Goal: Task Accomplishment & Management: Manage account settings

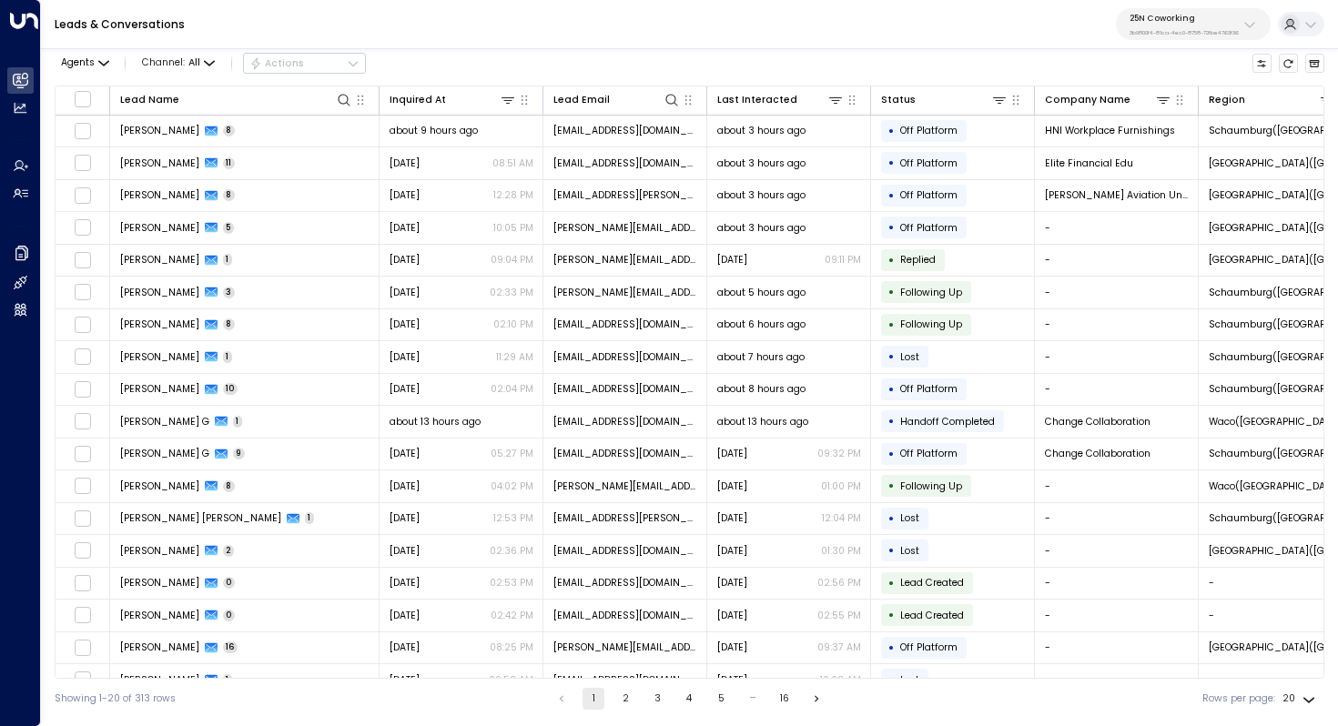
click at [1170, 39] on button "25N Coworking 3b9800f4-81ca-4ec0-8758-72fbe4763f36" at bounding box center [1193, 24] width 155 height 32
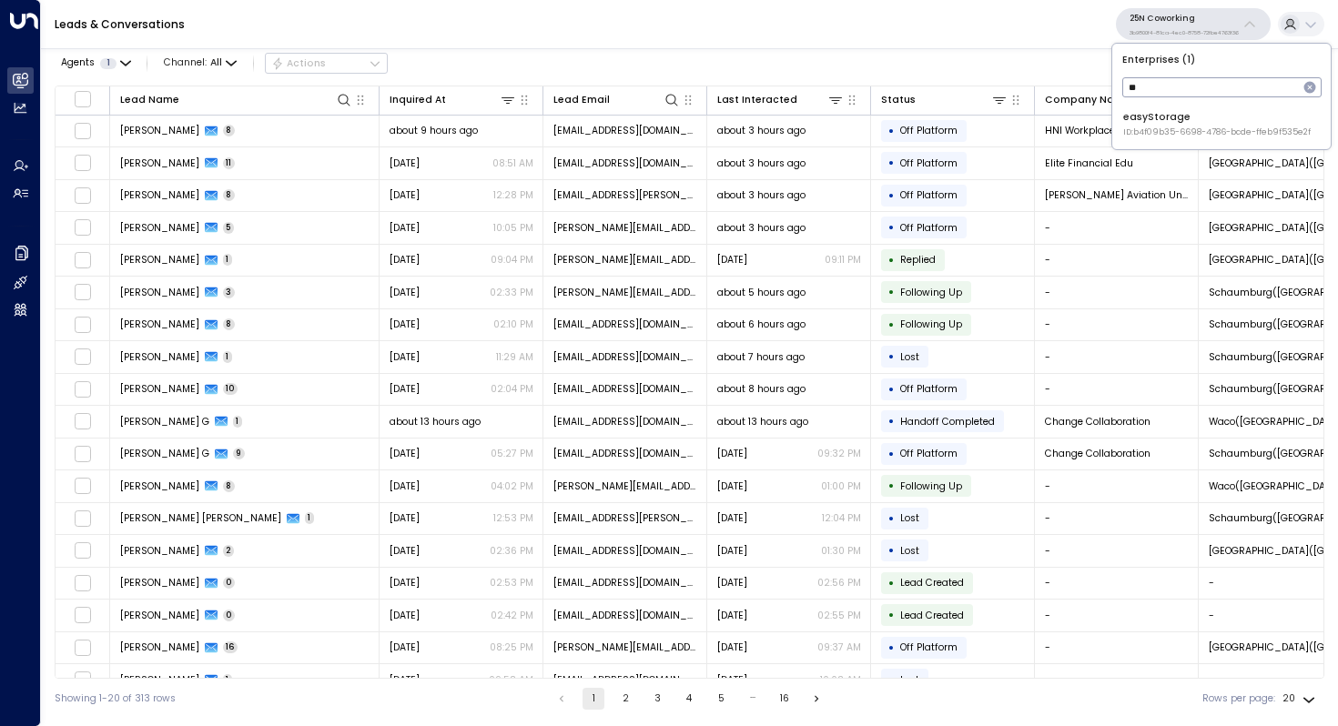
type input "*"
type input "*******"
click at [1185, 119] on div "Storage Star ID: bc340fee-f559-48fc-84eb-70f3f6817ad8" at bounding box center [1213, 124] width 180 height 28
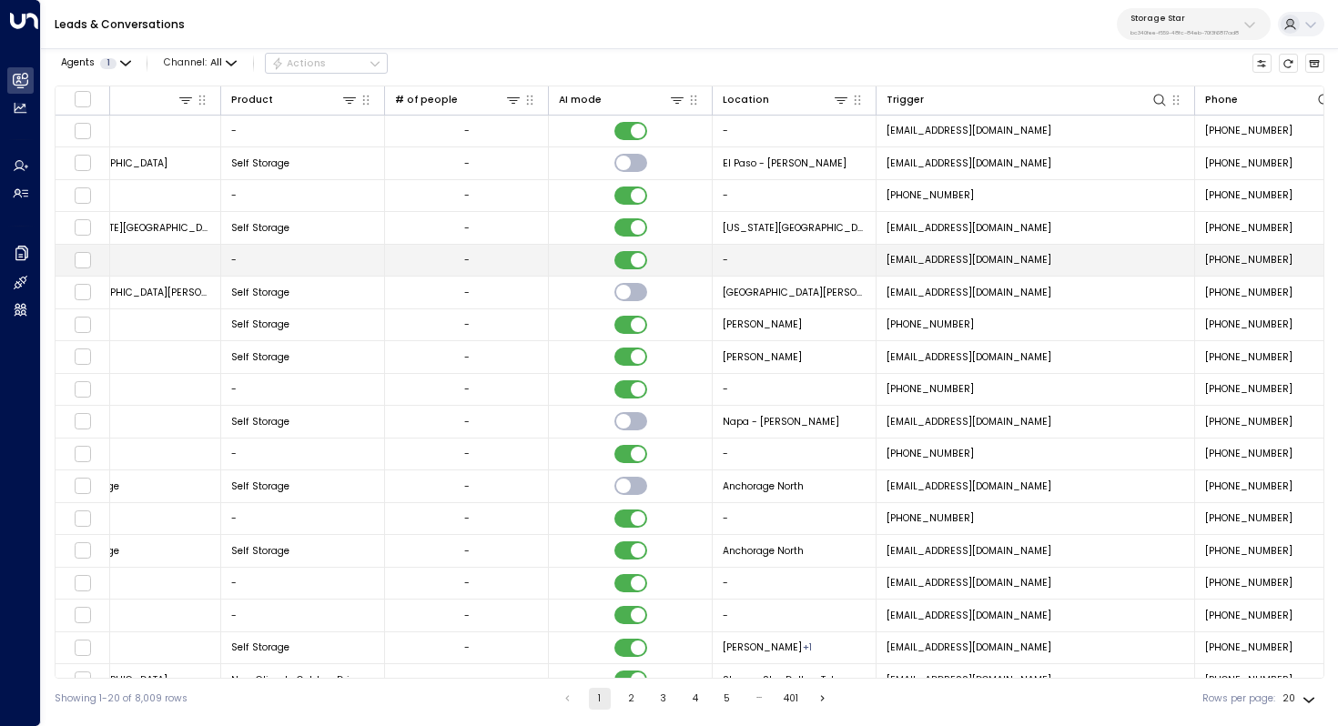
scroll to position [0, 1186]
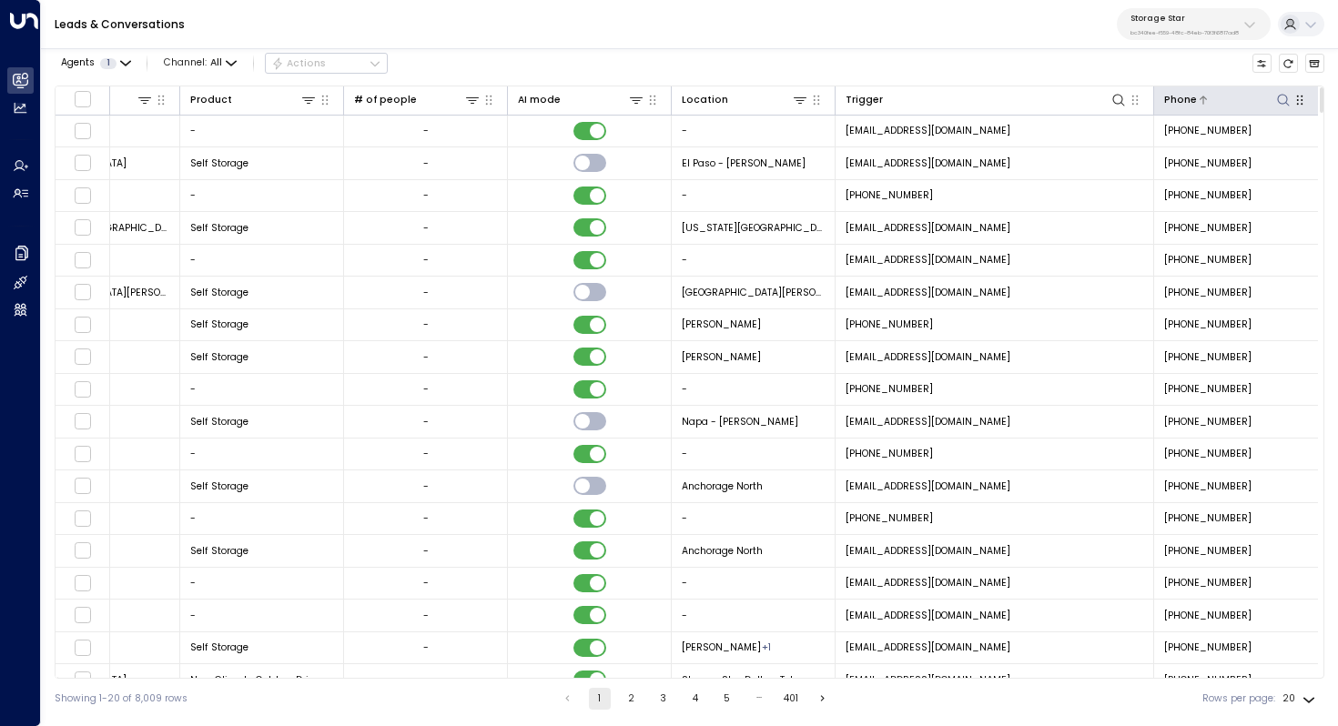
click at [1277, 98] on icon at bounding box center [1283, 100] width 15 height 15
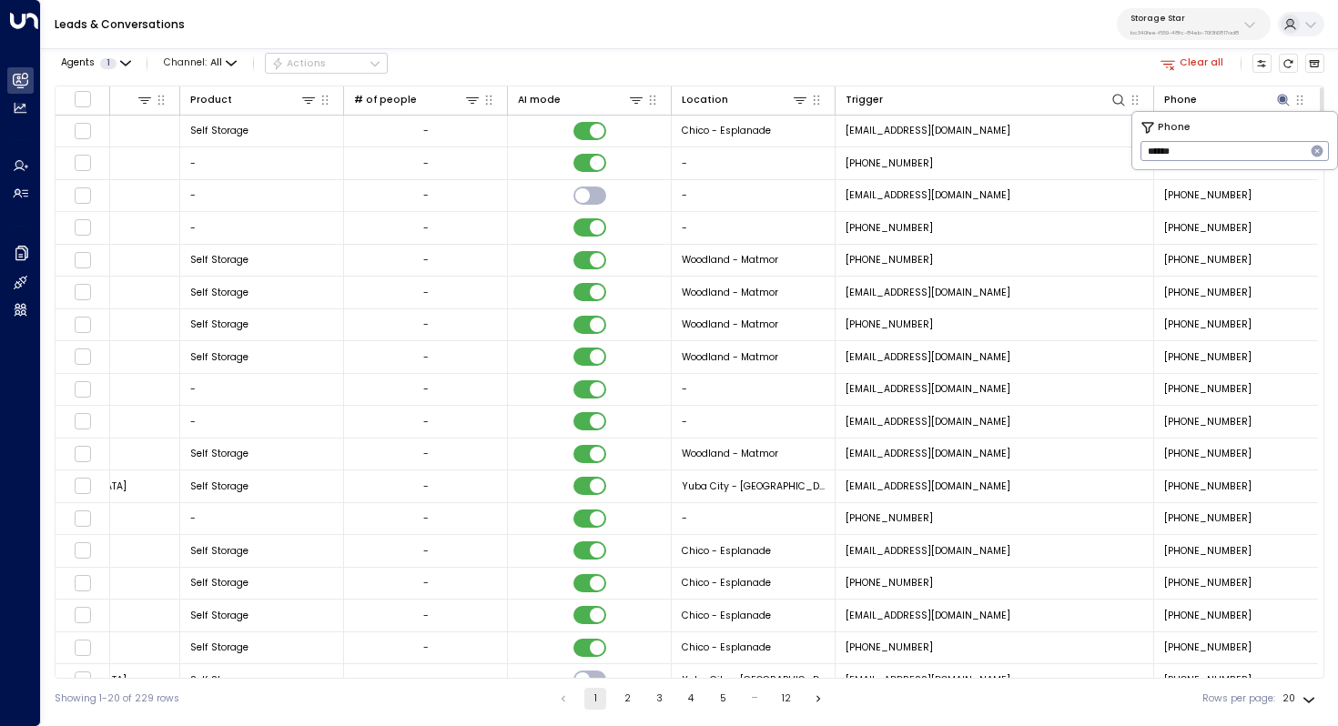
type input "*******"
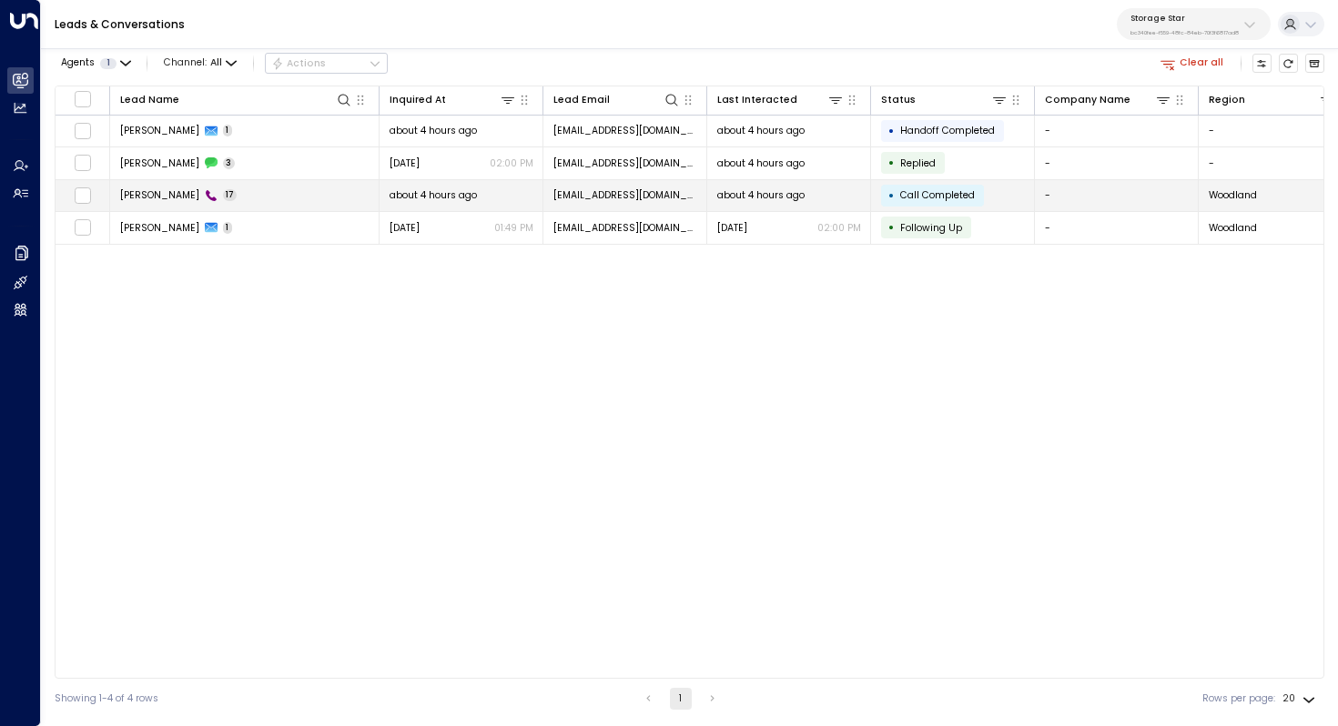
click at [294, 194] on td "[PERSON_NAME] 17" at bounding box center [244, 196] width 269 height 32
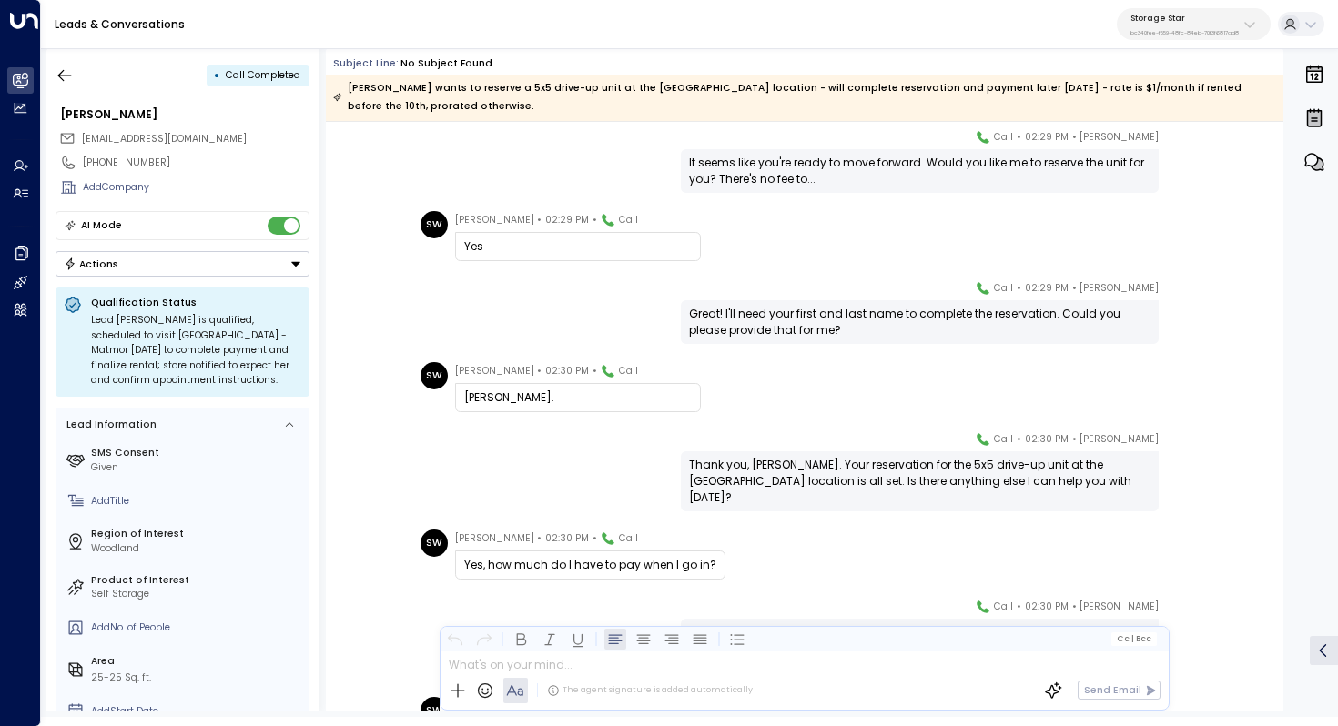
scroll to position [525, 0]
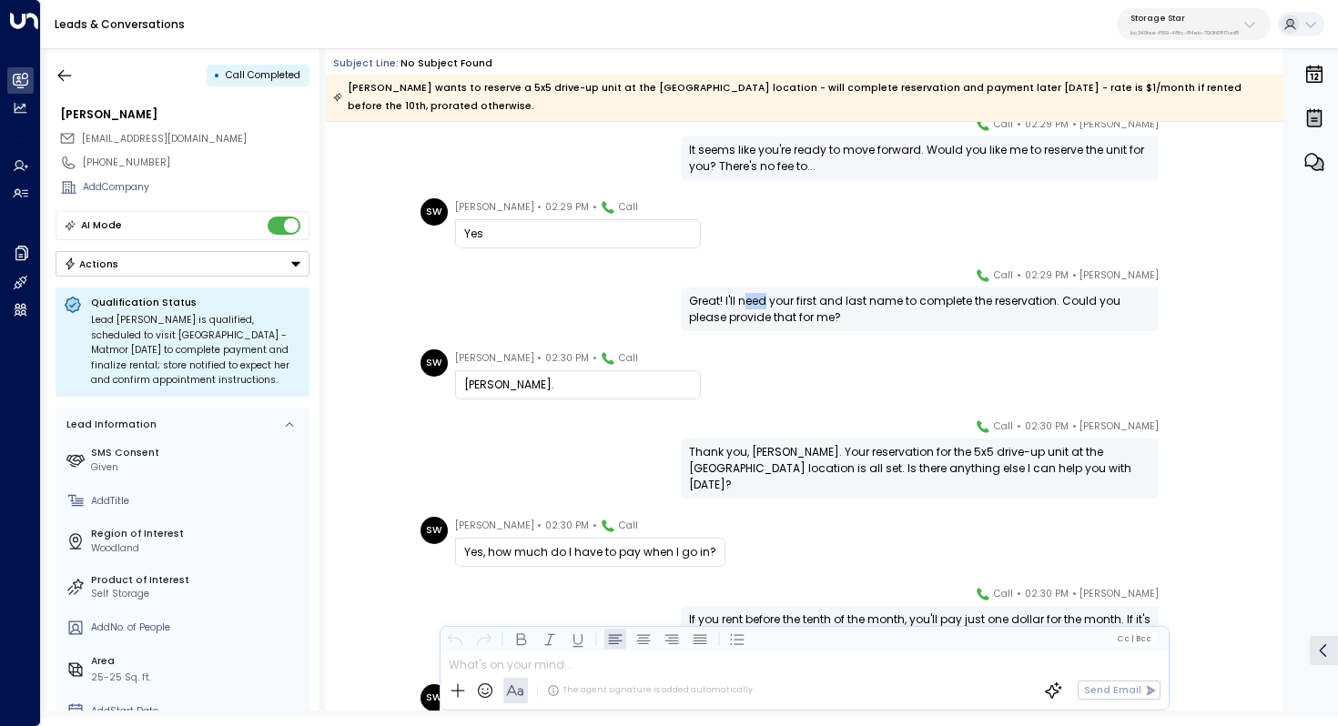
drag, startPoint x: 751, startPoint y: 303, endPoint x: 764, endPoint y: 303, distance: 12.7
click at [764, 303] on div "Great! I'll need your first and last name to complete the reservation. Could yo…" at bounding box center [919, 309] width 461 height 33
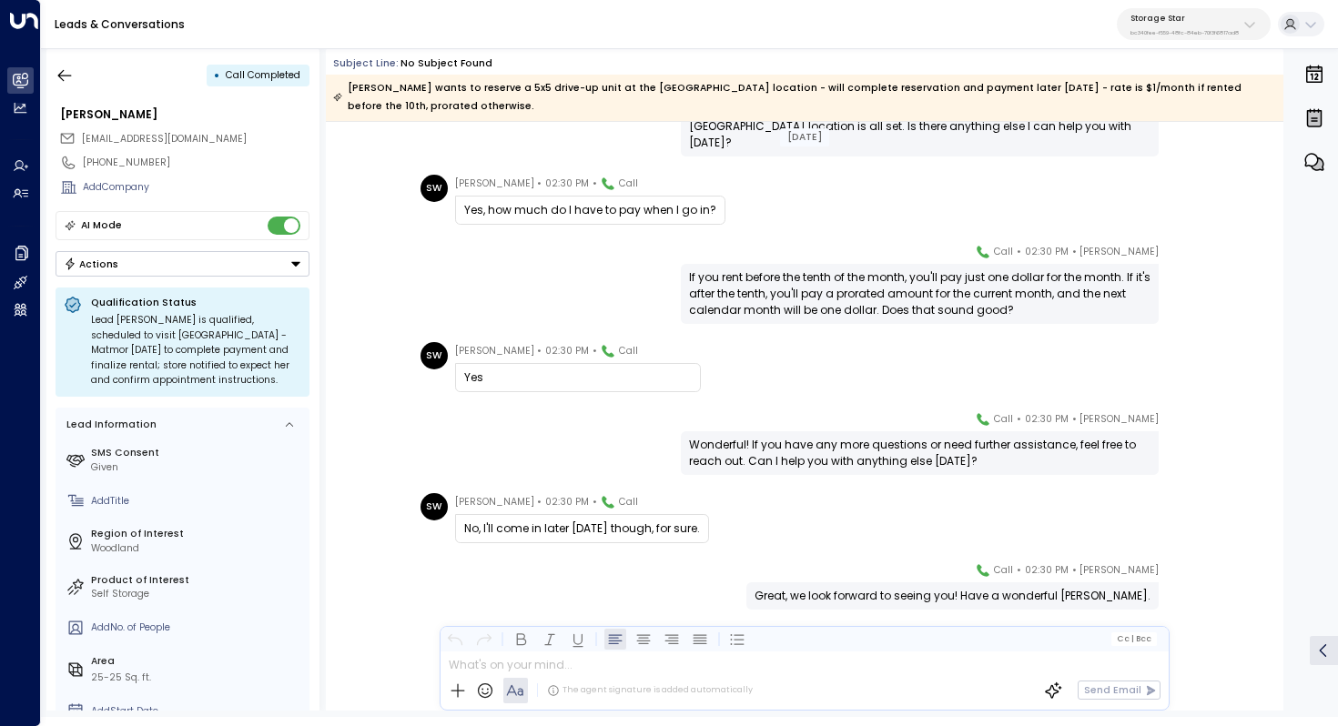
scroll to position [847, 0]
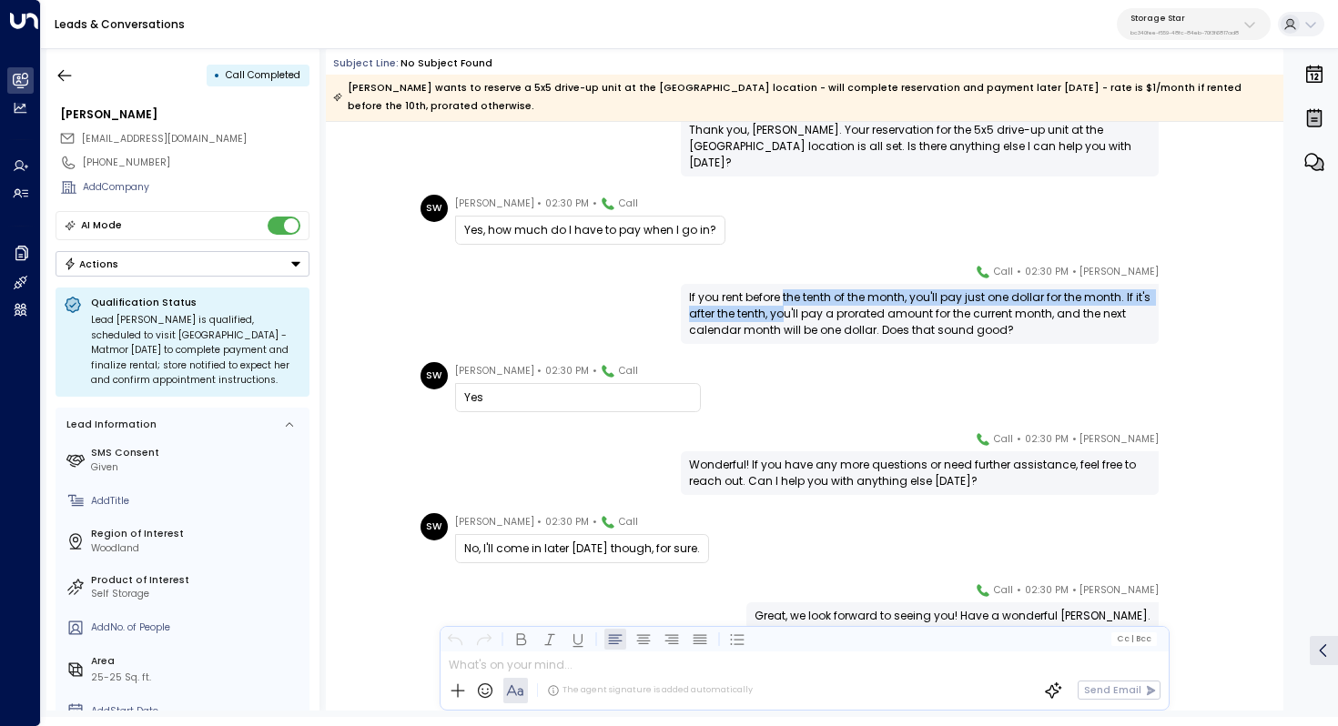
drag, startPoint x: 783, startPoint y: 291, endPoint x: 783, endPoint y: 316, distance: 24.6
click at [783, 316] on div "If you rent before the tenth of the month, you'll pay just one dollar for the m…" at bounding box center [919, 313] width 461 height 49
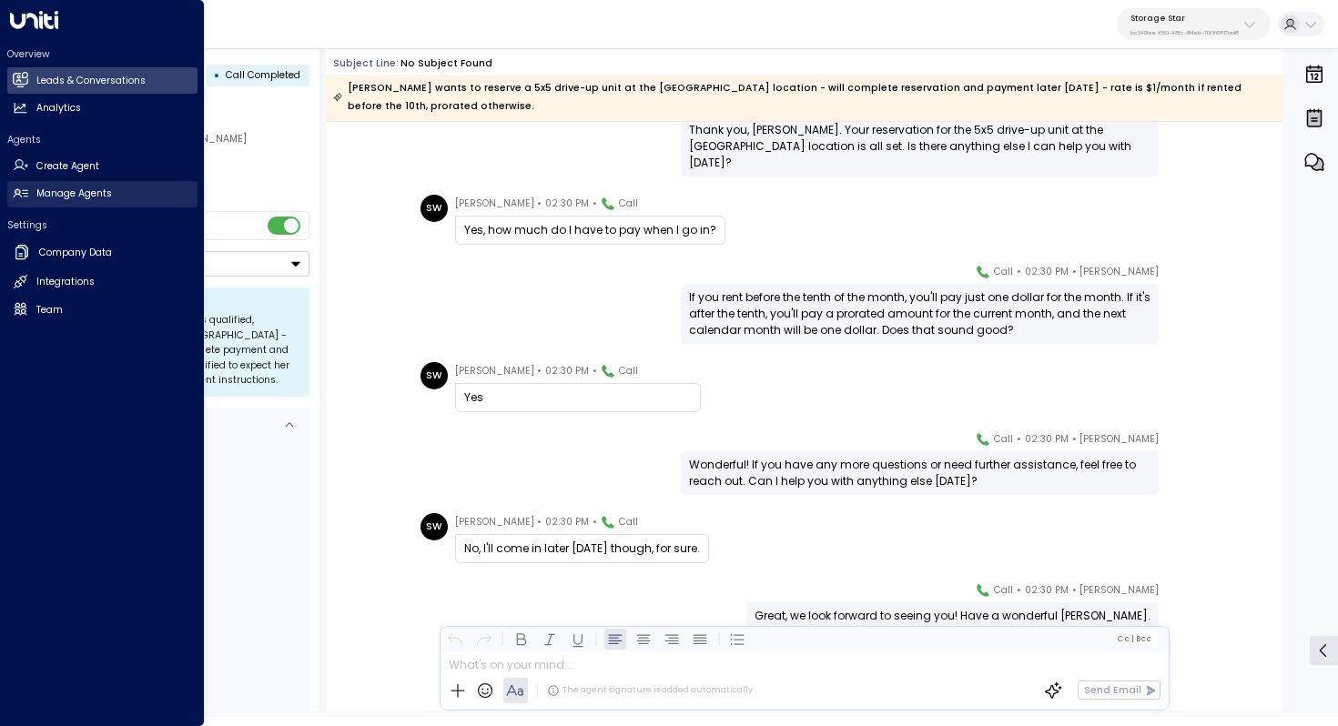
click at [76, 202] on link "Manage Agents Manage Agents" at bounding box center [102, 194] width 190 height 26
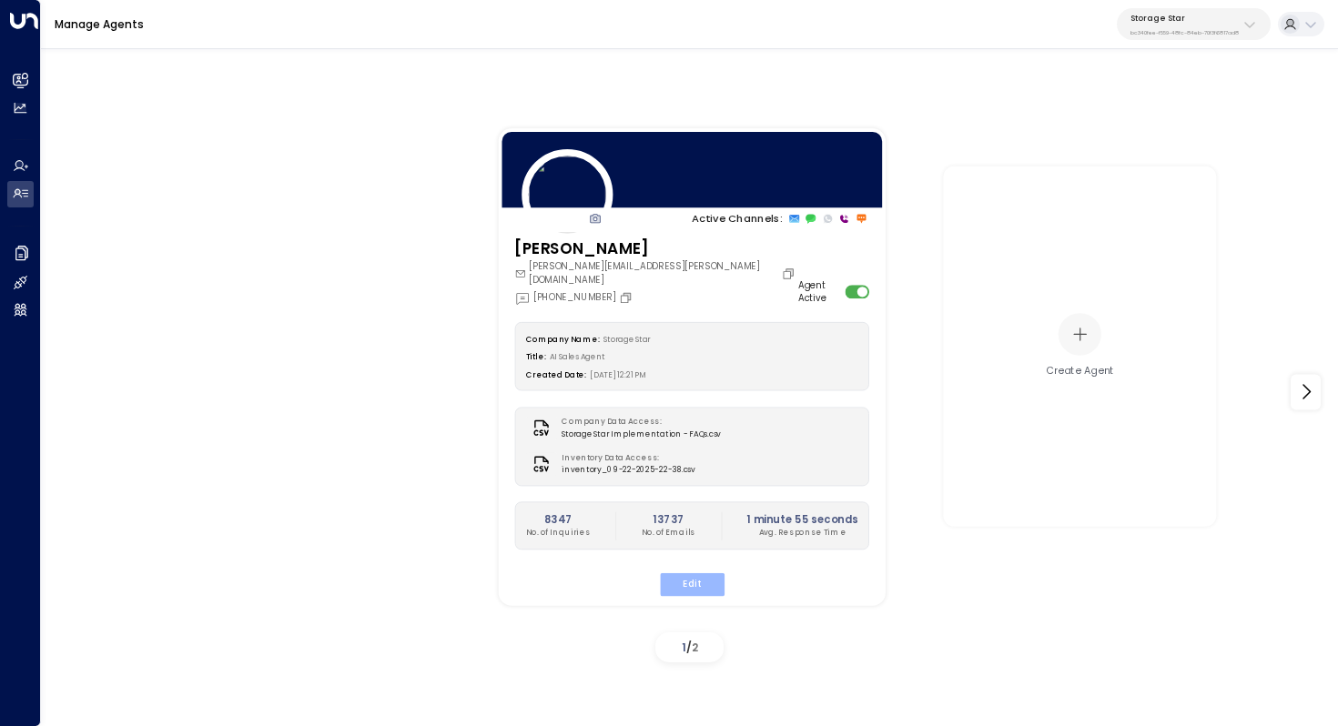
click at [700, 572] on button "Edit" at bounding box center [691, 584] width 65 height 24
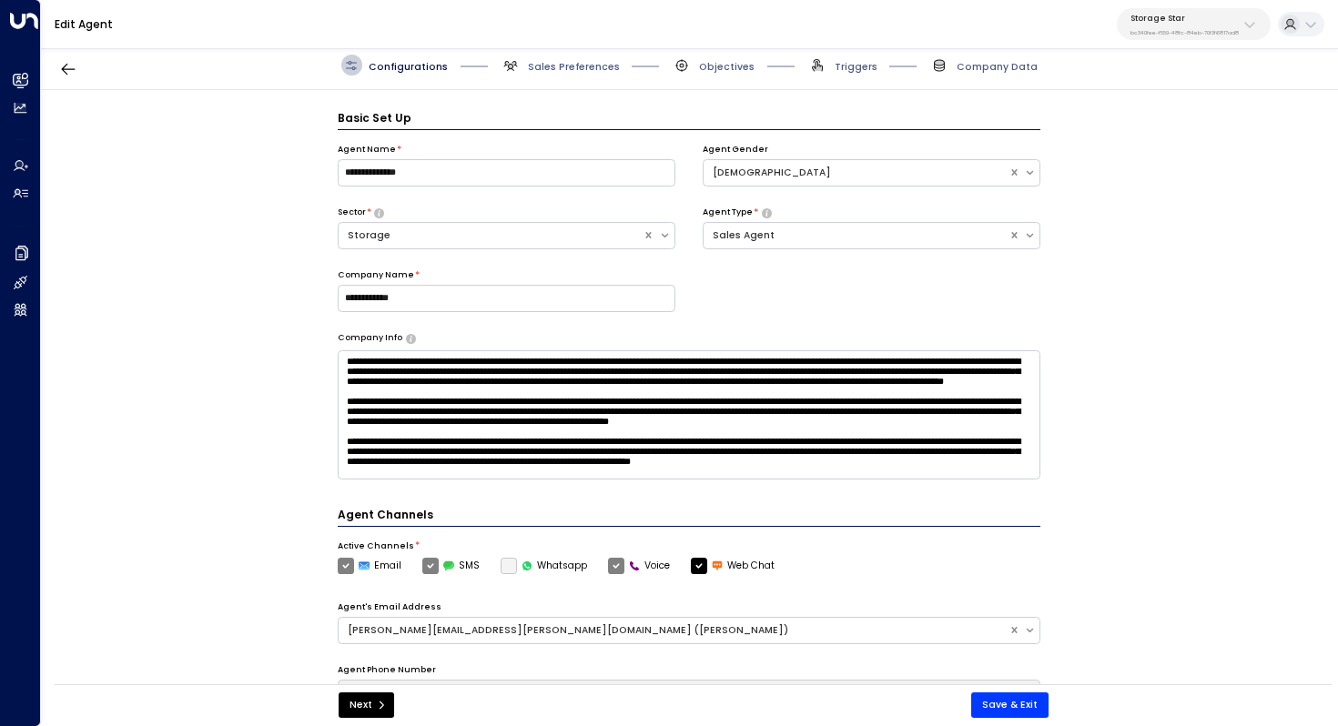
scroll to position [20, 0]
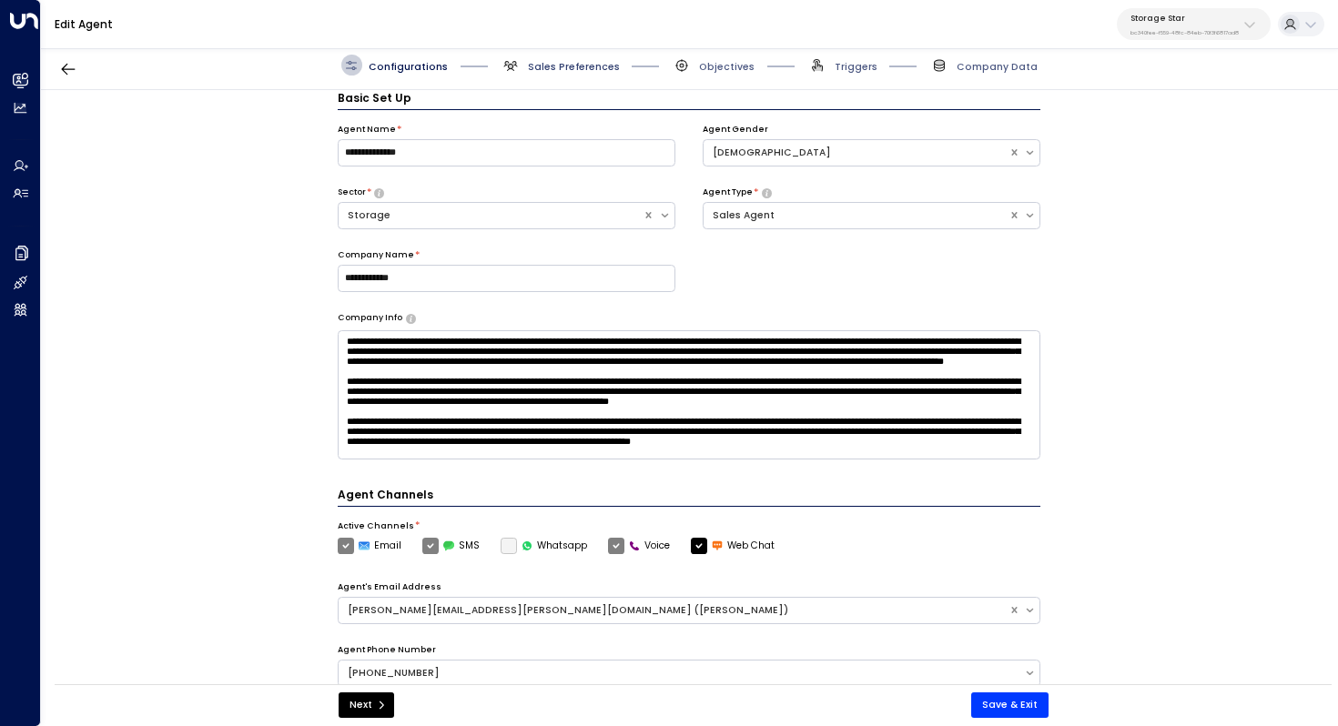
click at [598, 63] on span "Sales Preferences" at bounding box center [574, 67] width 92 height 14
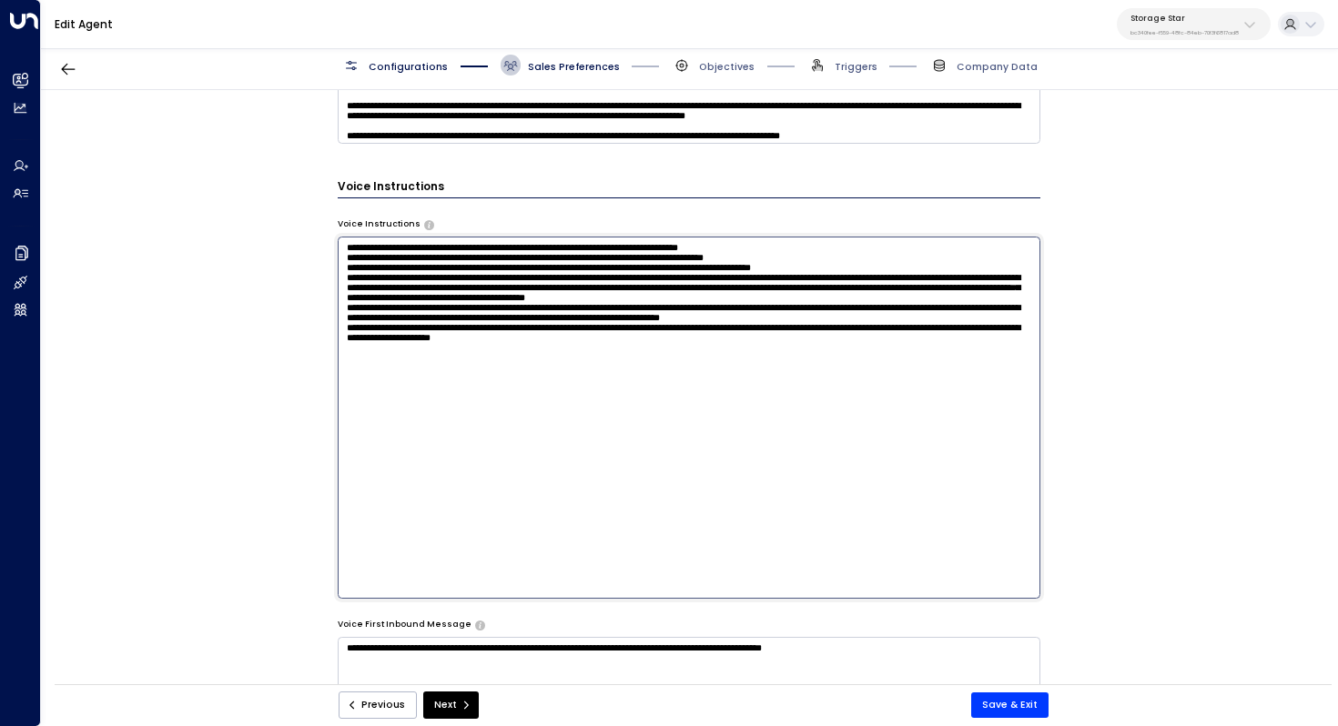
scroll to position [0, 0]
click at [717, 354] on textarea at bounding box center [689, 418] width 703 height 362
drag, startPoint x: 679, startPoint y: 389, endPoint x: 410, endPoint y: 389, distance: 269.4
click at [410, 389] on textarea at bounding box center [689, 418] width 703 height 362
click at [734, 383] on textarea at bounding box center [689, 418] width 703 height 362
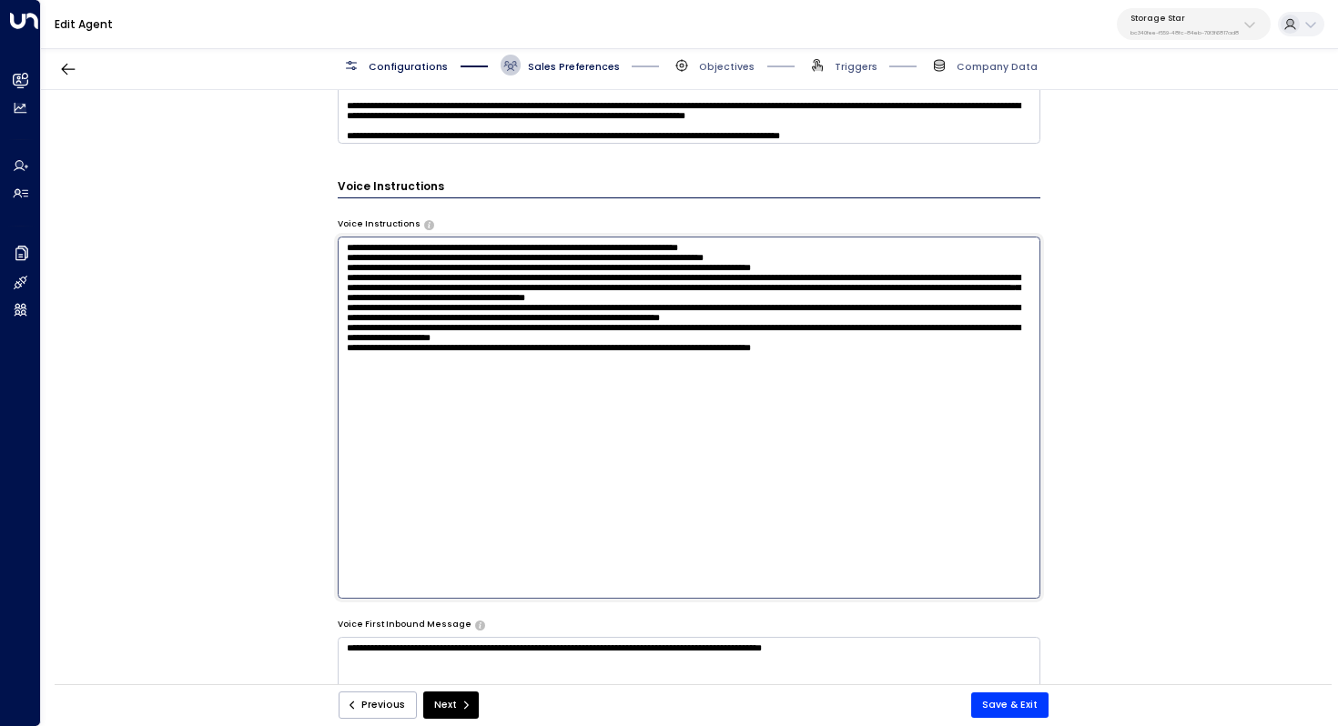
drag, startPoint x: 916, startPoint y: 392, endPoint x: 780, endPoint y: 390, distance: 136.5
click at [780, 390] on textarea at bounding box center [689, 418] width 703 height 362
type textarea "**********"
click at [1021, 711] on button "Save & Exit" at bounding box center [1009, 705] width 77 height 25
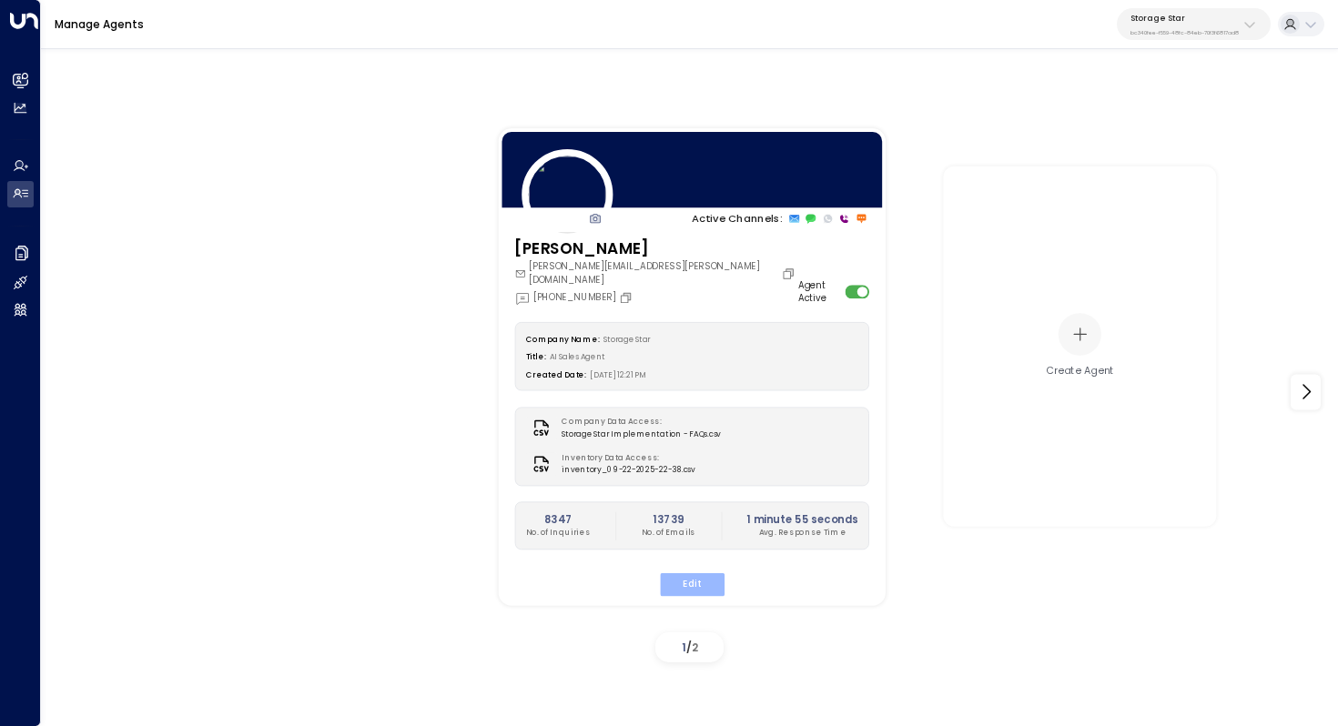
click at [698, 572] on button "Edit" at bounding box center [691, 584] width 65 height 24
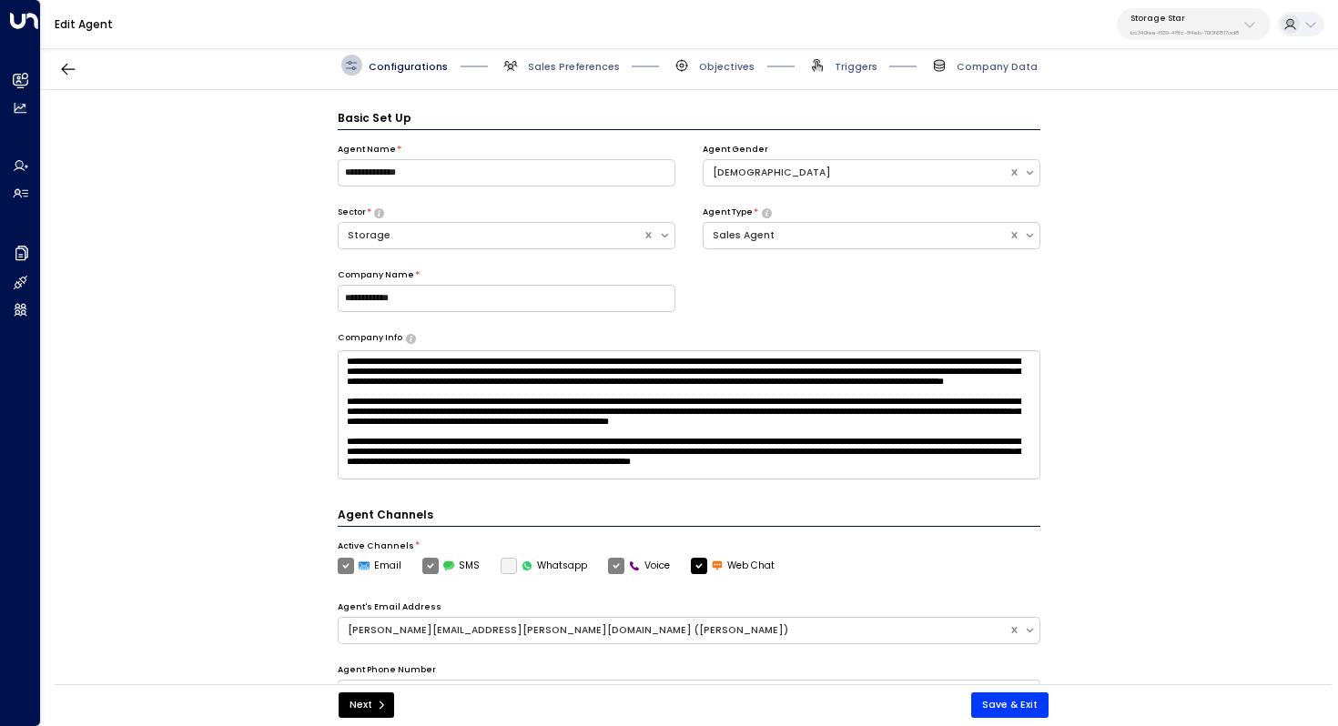
scroll to position [20, 0]
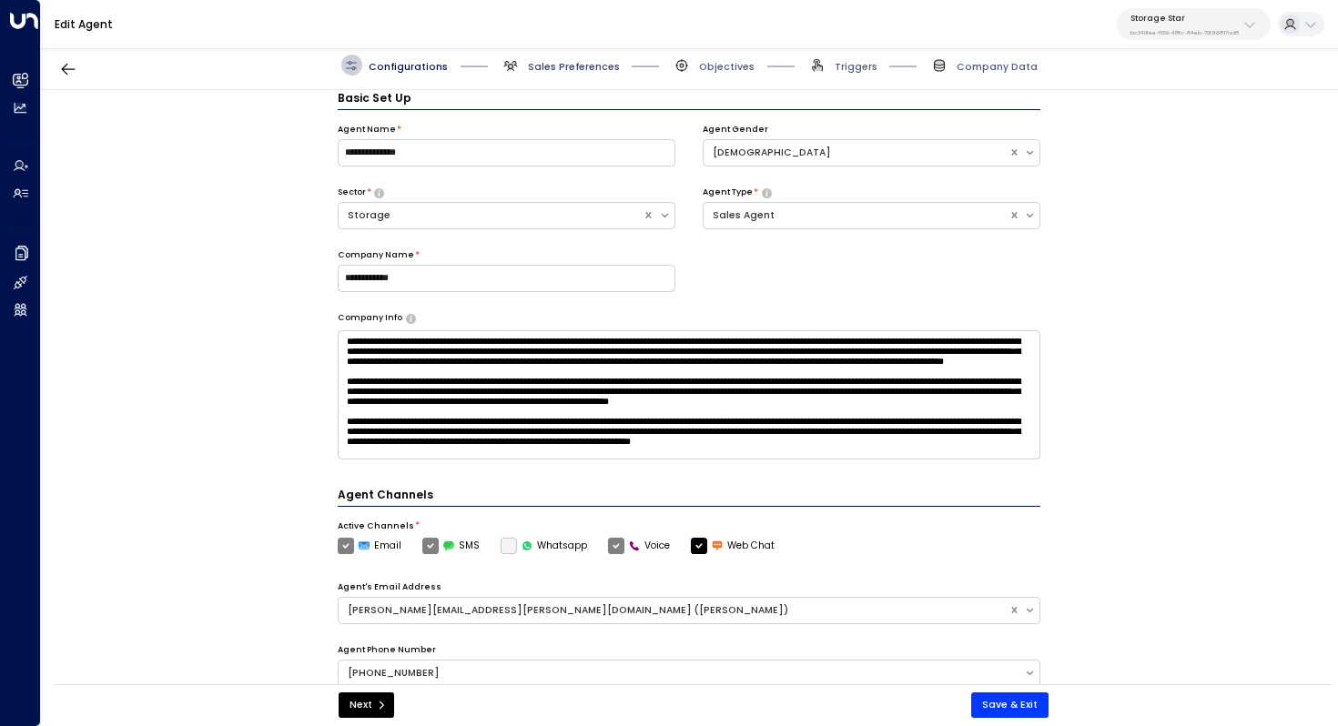
click at [579, 70] on span "Sales Preferences" at bounding box center [574, 67] width 92 height 14
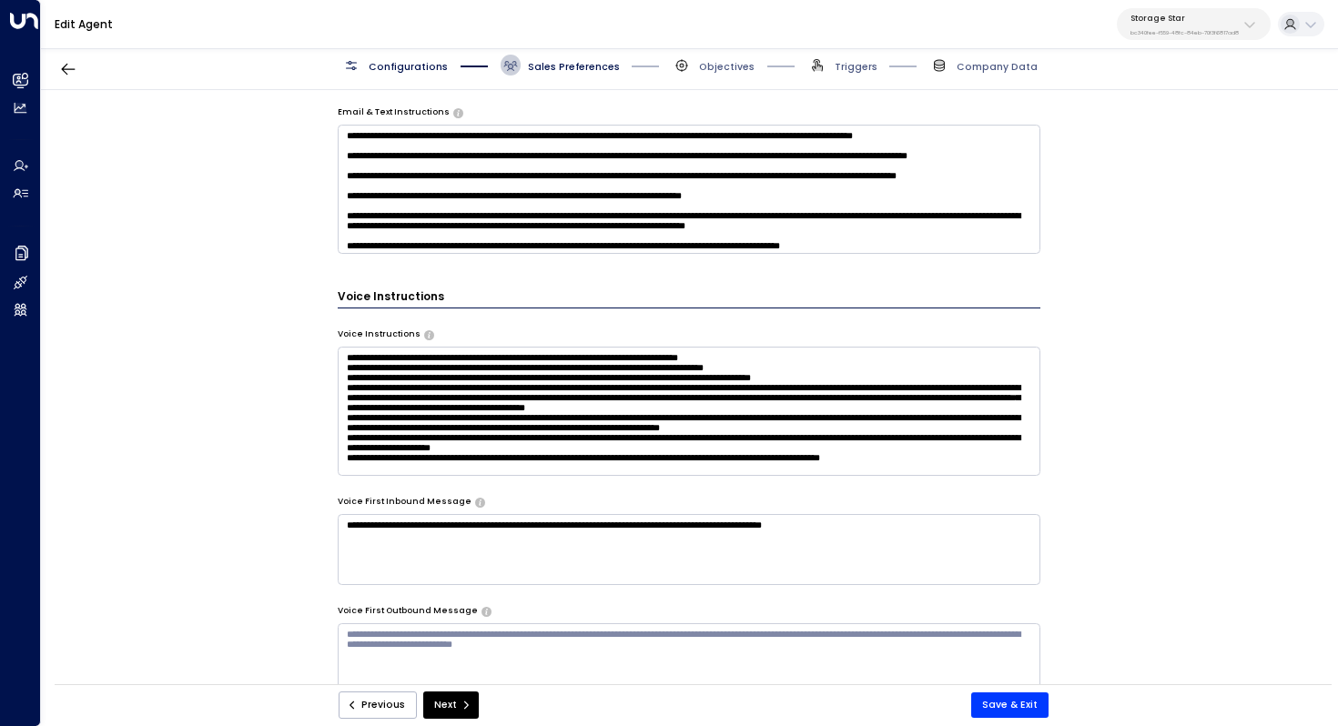
scroll to position [38, 0]
click at [823, 403] on textarea at bounding box center [689, 411] width 703 height 129
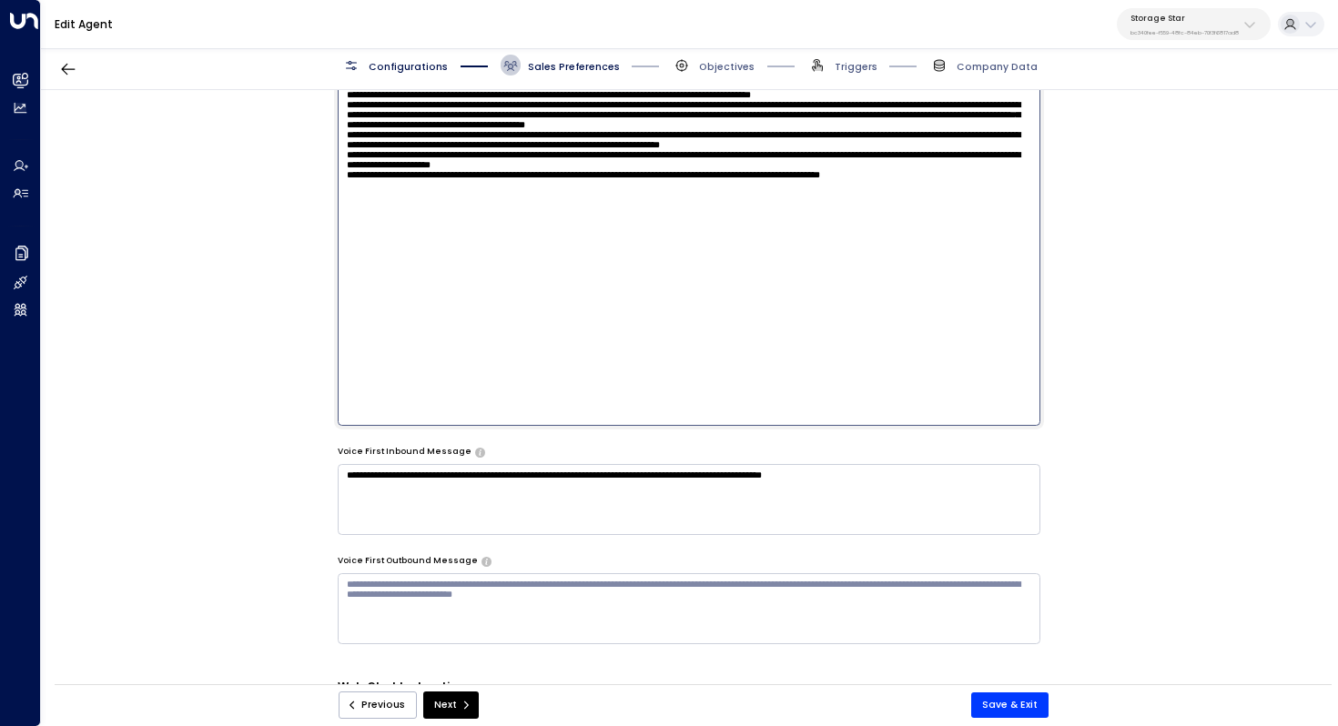
scroll to position [1201, 0]
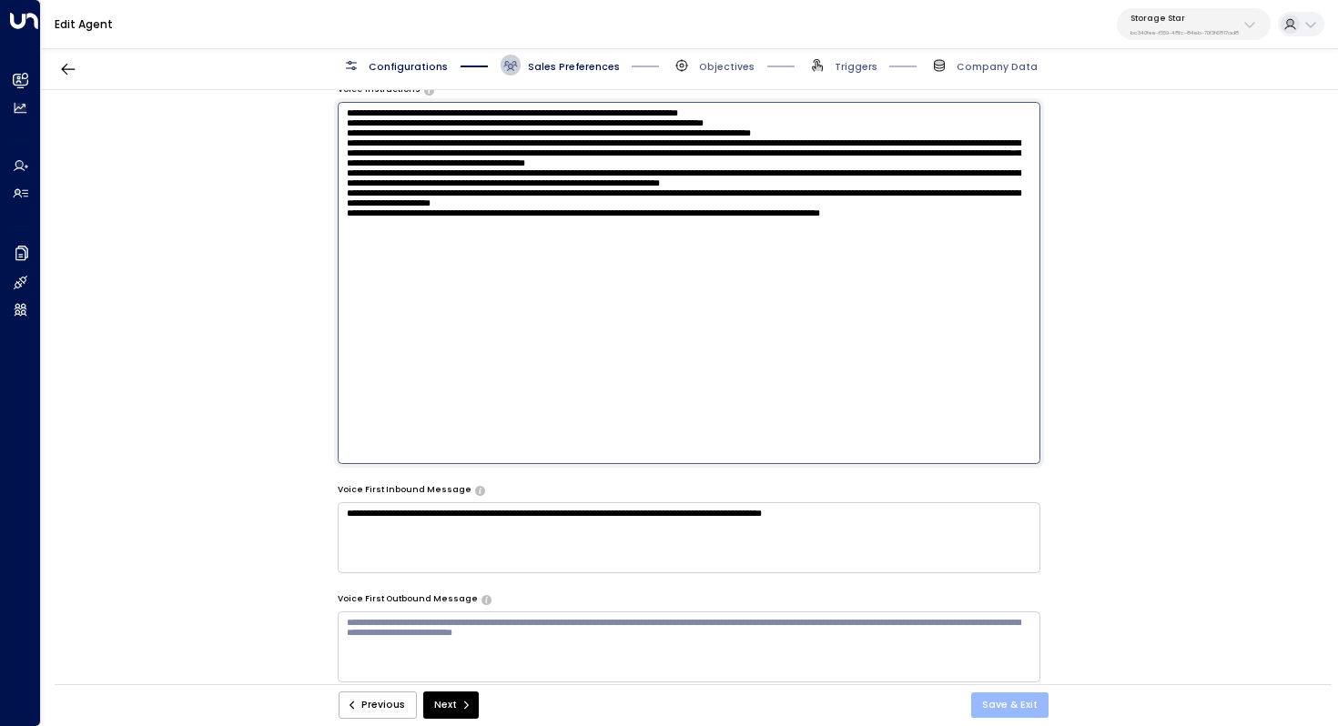
click at [1003, 700] on button "Save & Exit" at bounding box center [1009, 705] width 77 height 25
